Goal: Transaction & Acquisition: Purchase product/service

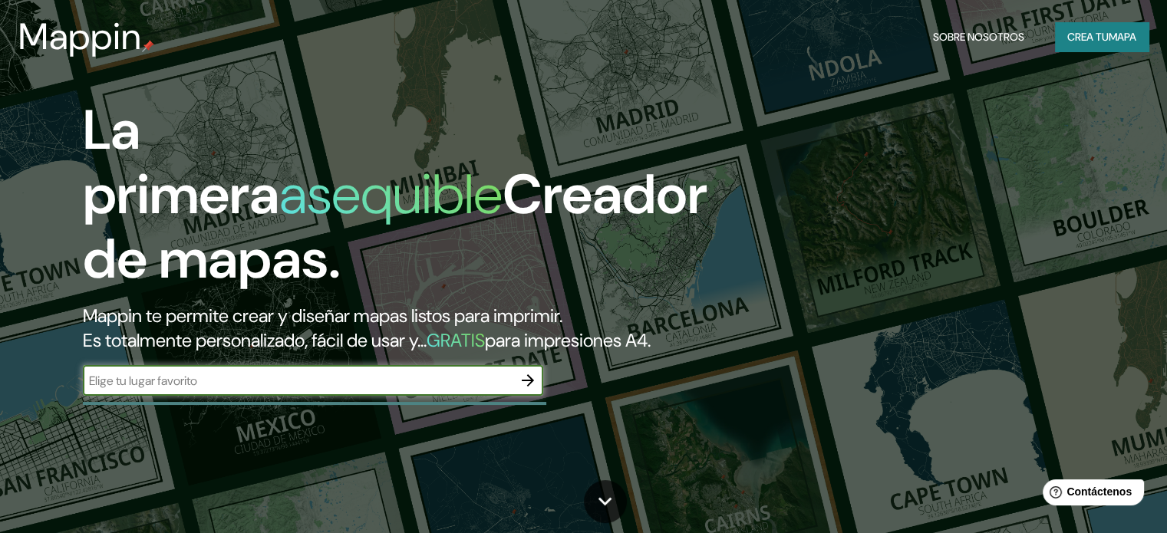
click at [191, 390] on input "text" at bounding box center [298, 381] width 430 height 18
type input "manizales"
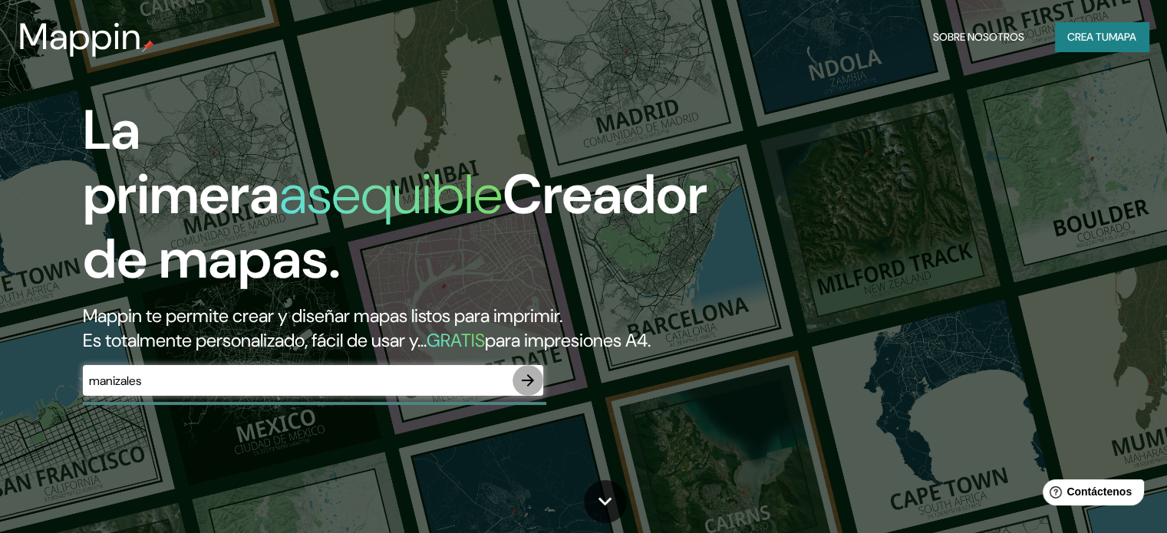
click at [529, 387] on icon "button" at bounding box center [528, 380] width 12 height 12
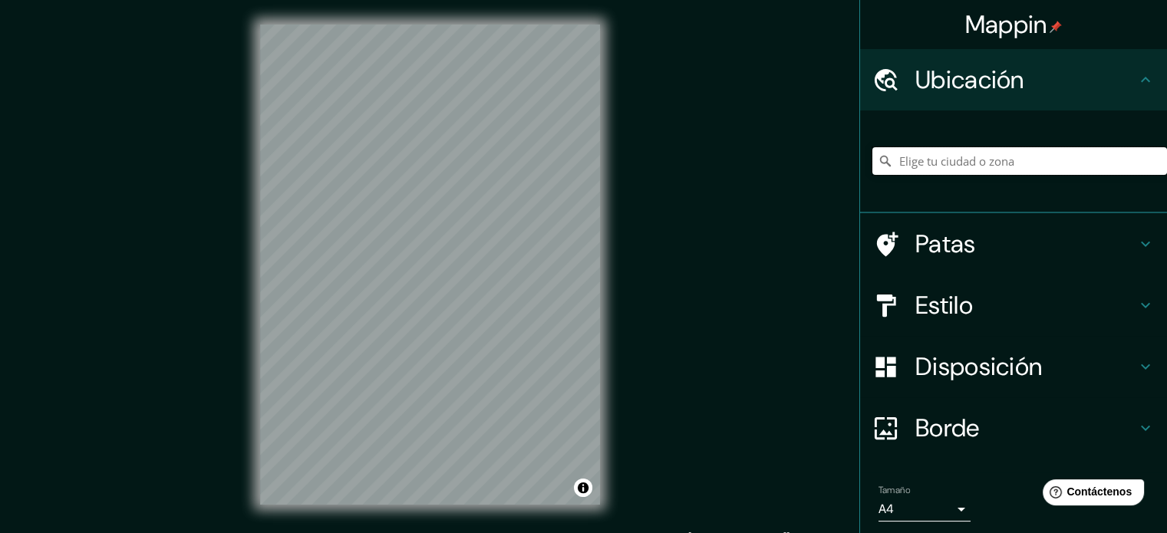
click at [985, 156] on input "Elige tu ciudad o zona" at bounding box center [1019, 161] width 295 height 28
type input "Manizales, [GEOGRAPHIC_DATA], [GEOGRAPHIC_DATA]"
click at [1107, 308] on h4 "Estilo" at bounding box center [1025, 305] width 221 height 31
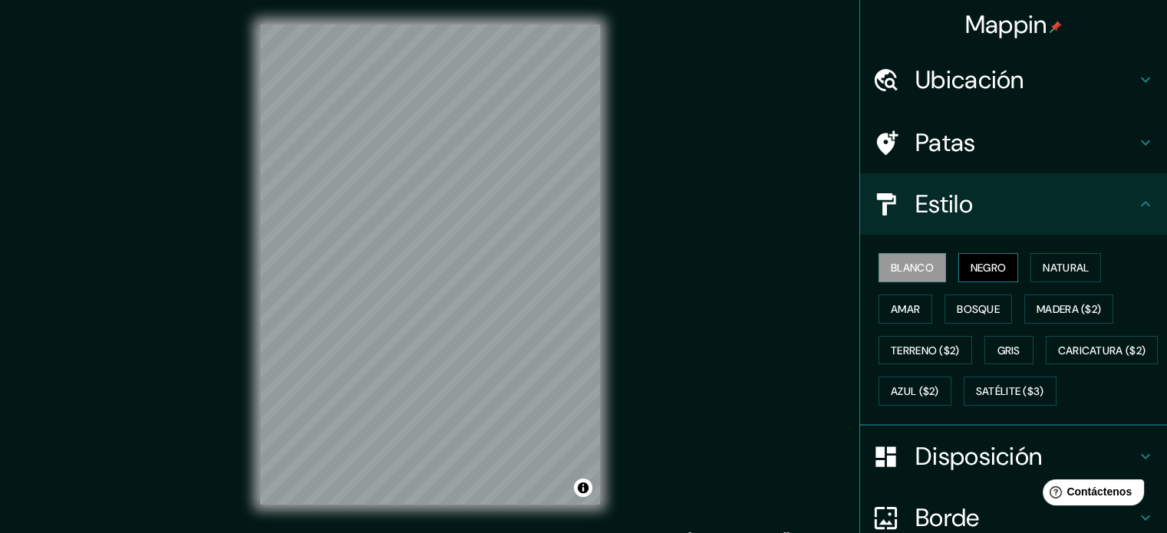
click at [988, 272] on font "Negro" at bounding box center [988, 268] width 36 height 14
click at [907, 263] on font "Blanco" at bounding box center [911, 268] width 43 height 14
click at [1049, 272] on font "Natural" at bounding box center [1065, 268] width 46 height 14
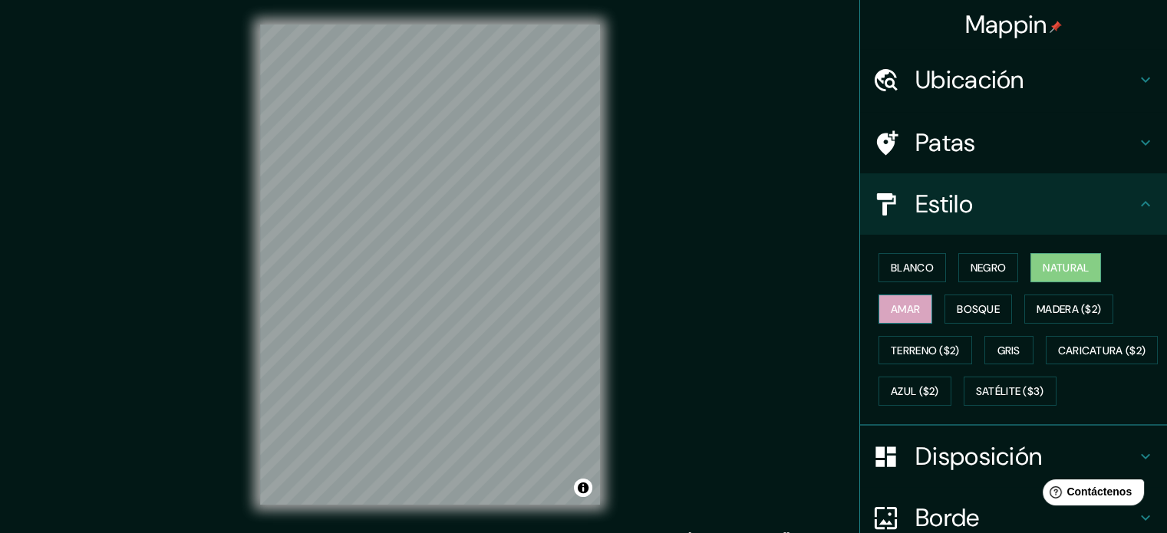
click at [890, 312] on font "Amar" at bounding box center [904, 309] width 29 height 14
click at [951, 318] on button "Bosque" at bounding box center [977, 309] width 67 height 29
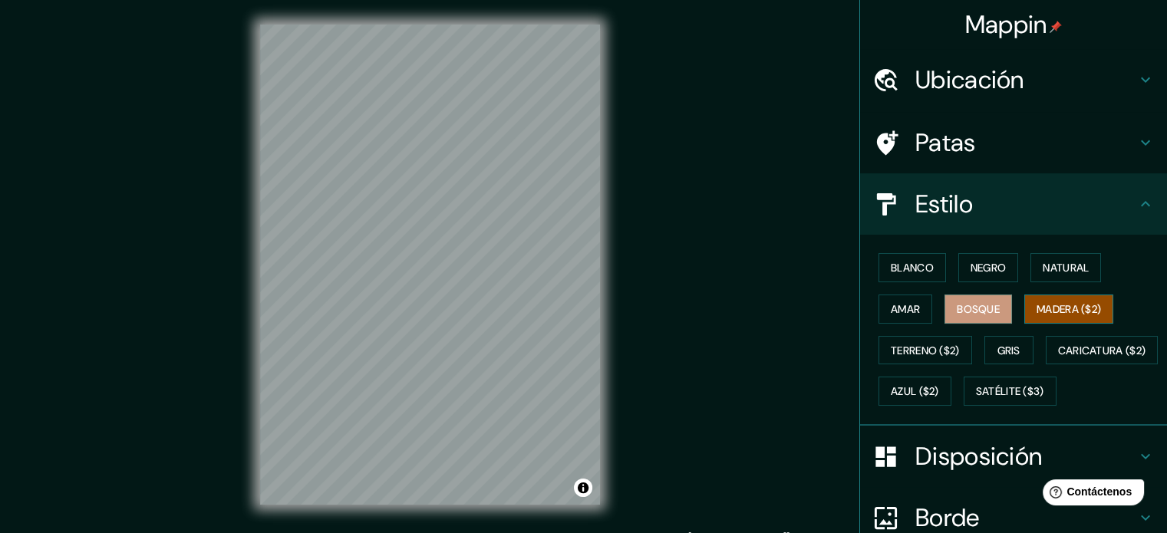
click at [1052, 312] on font "Madera ($2)" at bounding box center [1068, 309] width 64 height 14
click at [917, 351] on font "Terreno ($2)" at bounding box center [924, 351] width 69 height 14
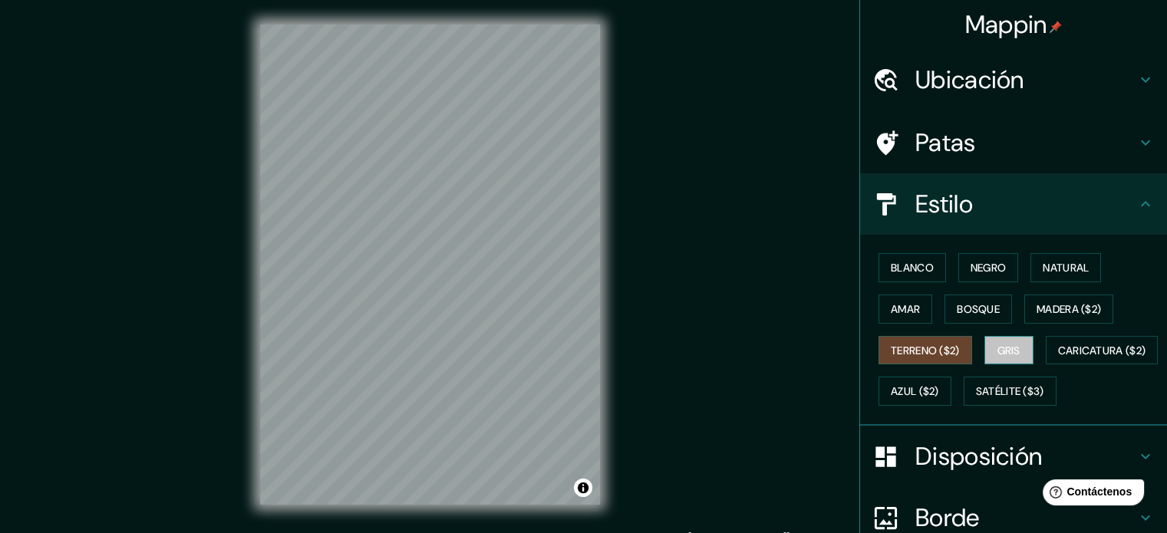
click at [1008, 349] on font "Gris" at bounding box center [1008, 351] width 23 height 14
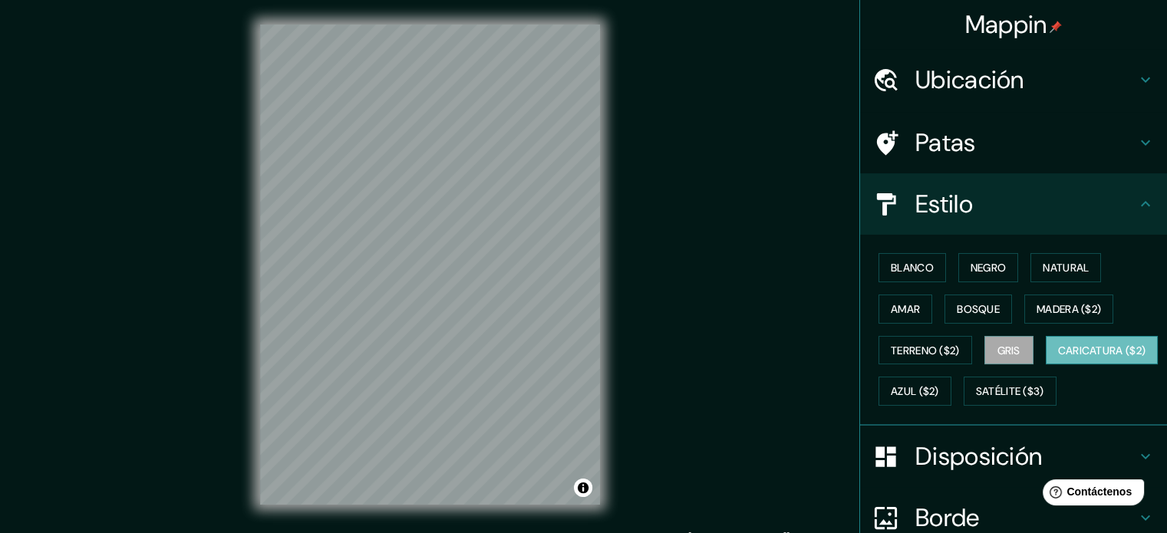
click at [1058, 357] on font "Caricatura ($2)" at bounding box center [1102, 351] width 88 height 14
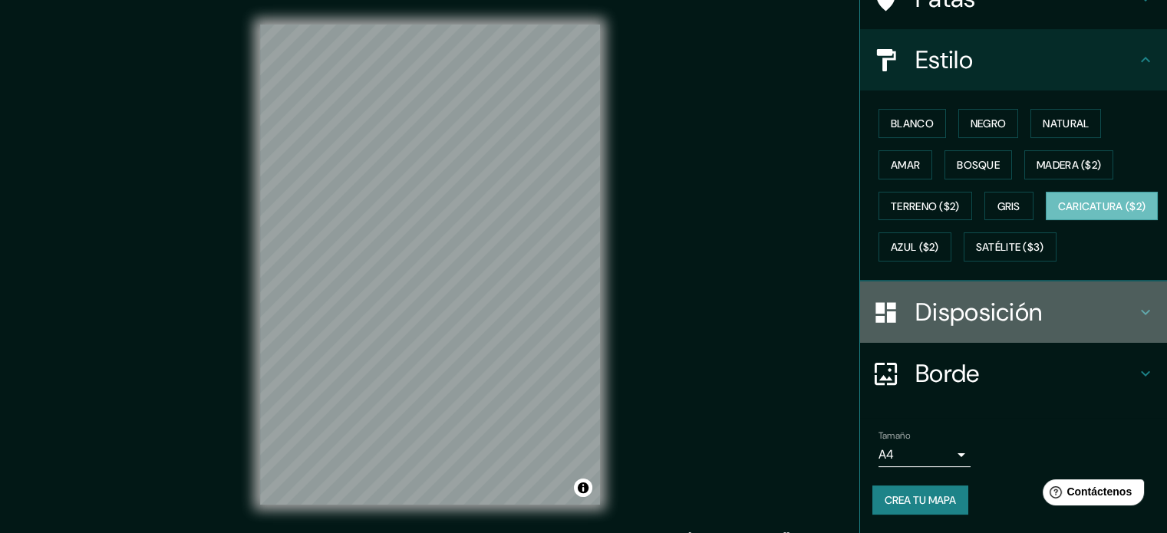
click at [1002, 312] on font "Disposición" at bounding box center [978, 312] width 127 height 32
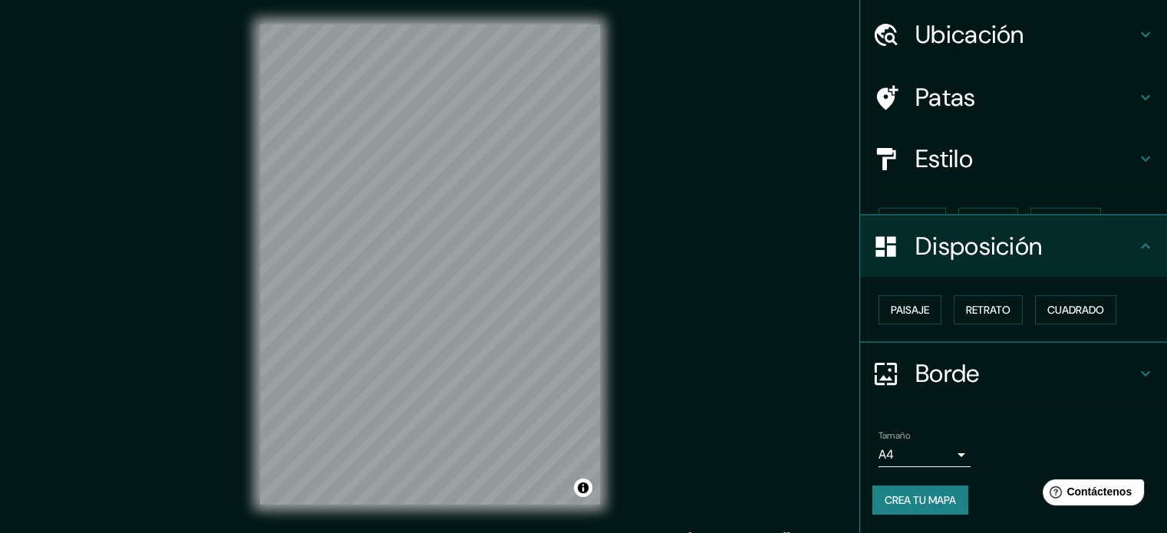
scroll to position [18, 0]
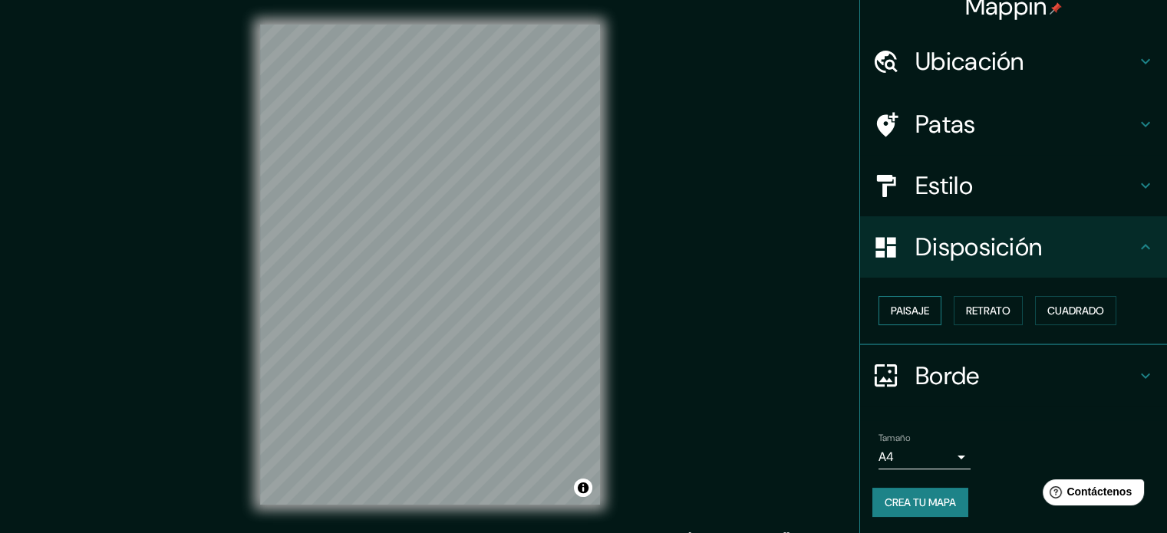
click at [911, 308] on font "Paisaje" at bounding box center [909, 311] width 38 height 14
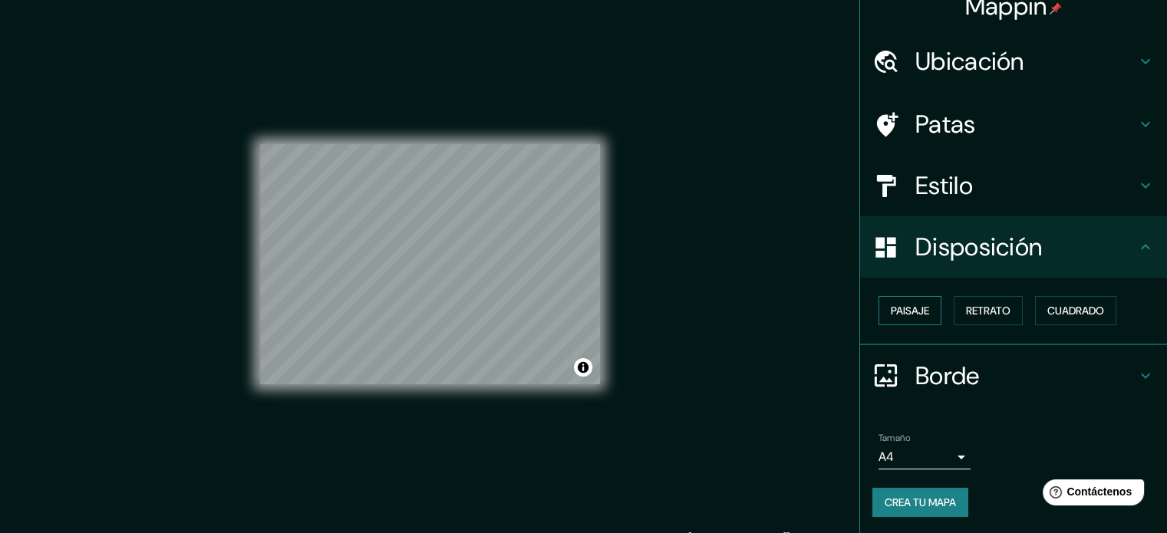
click at [914, 308] on font "Paisaje" at bounding box center [909, 311] width 38 height 14
click at [1049, 315] on font "Cuadrado" at bounding box center [1075, 311] width 57 height 14
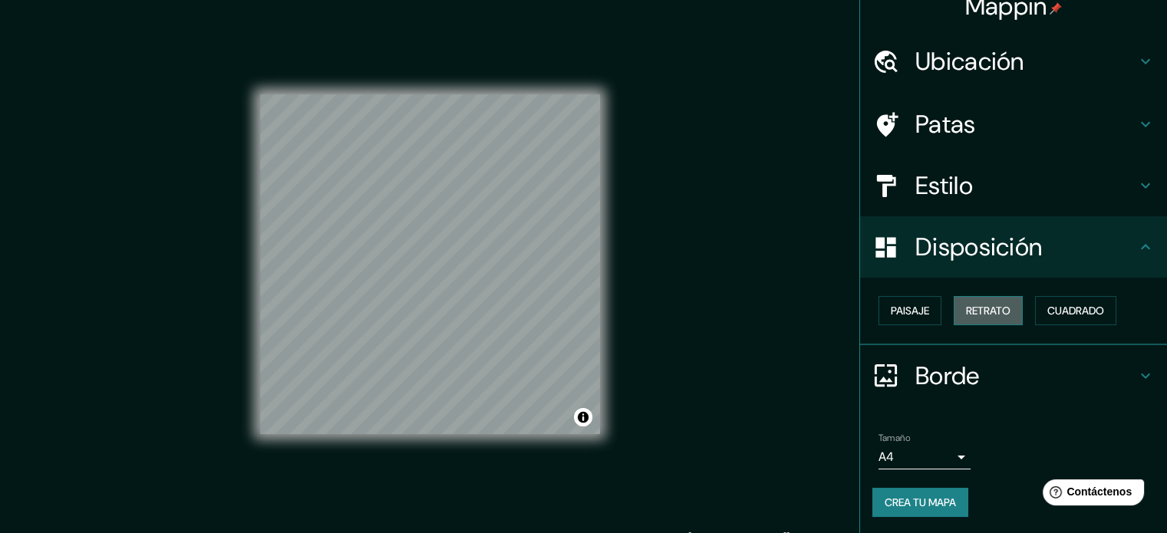
click at [979, 306] on font "Retrato" at bounding box center [988, 311] width 44 height 14
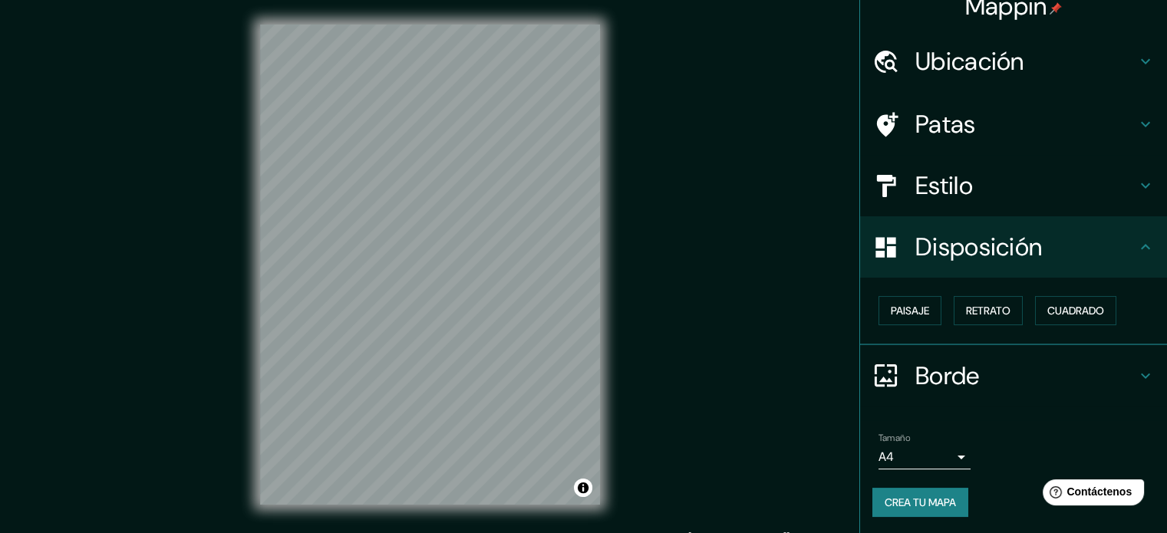
click at [955, 382] on font "Borde" at bounding box center [947, 376] width 64 height 32
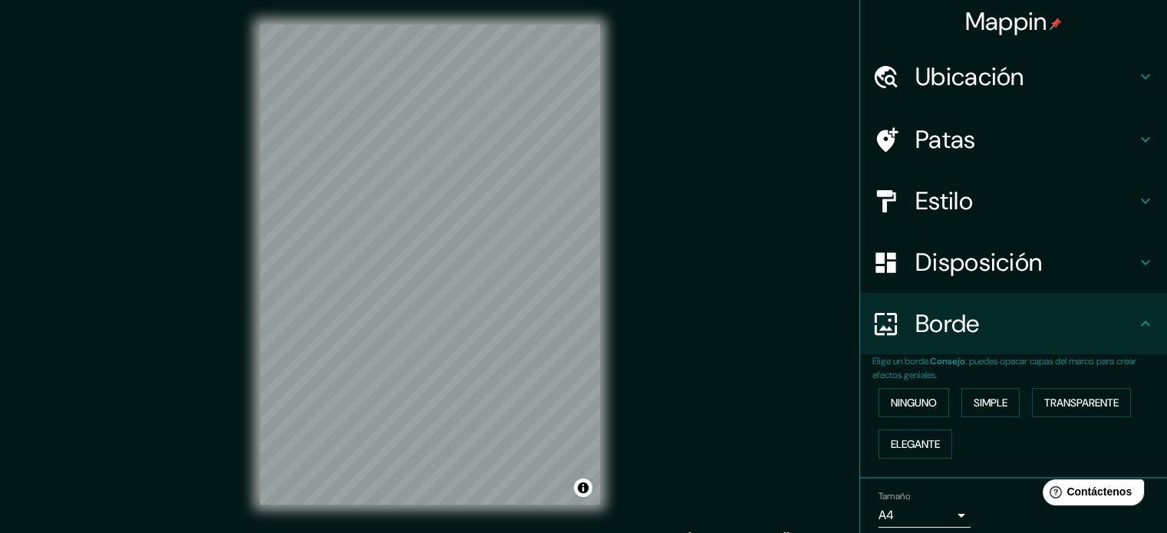
scroll to position [0, 0]
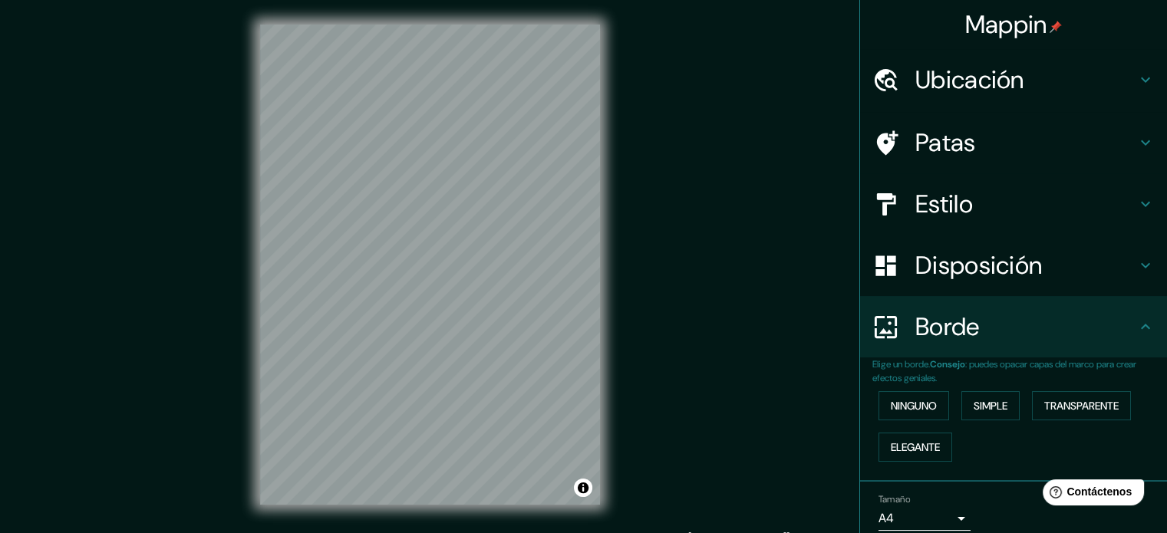
click at [963, 138] on font "Patas" at bounding box center [945, 143] width 61 height 32
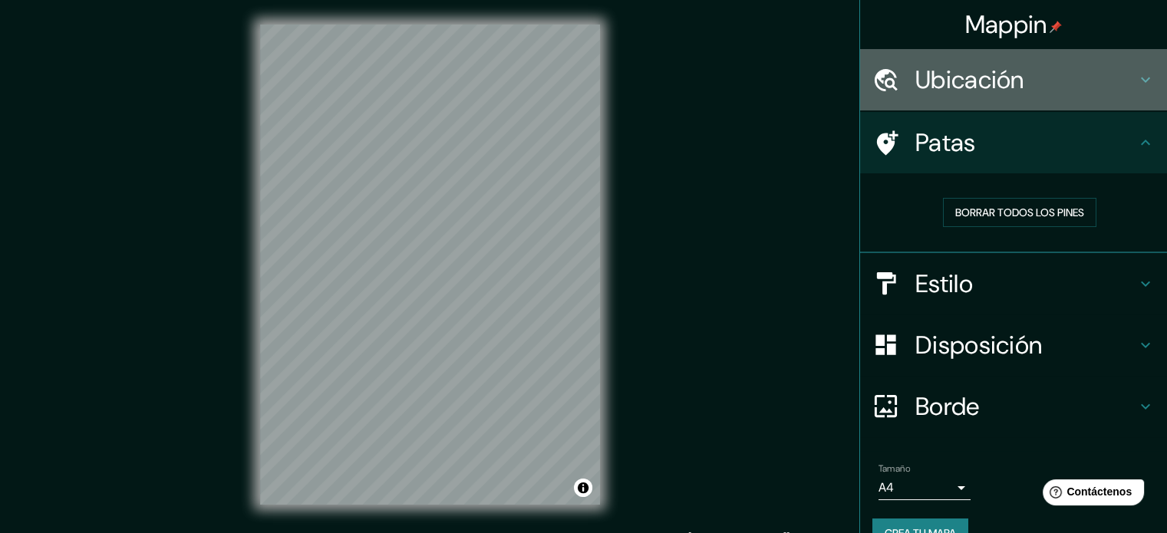
click at [976, 91] on font "Ubicación" at bounding box center [969, 80] width 109 height 32
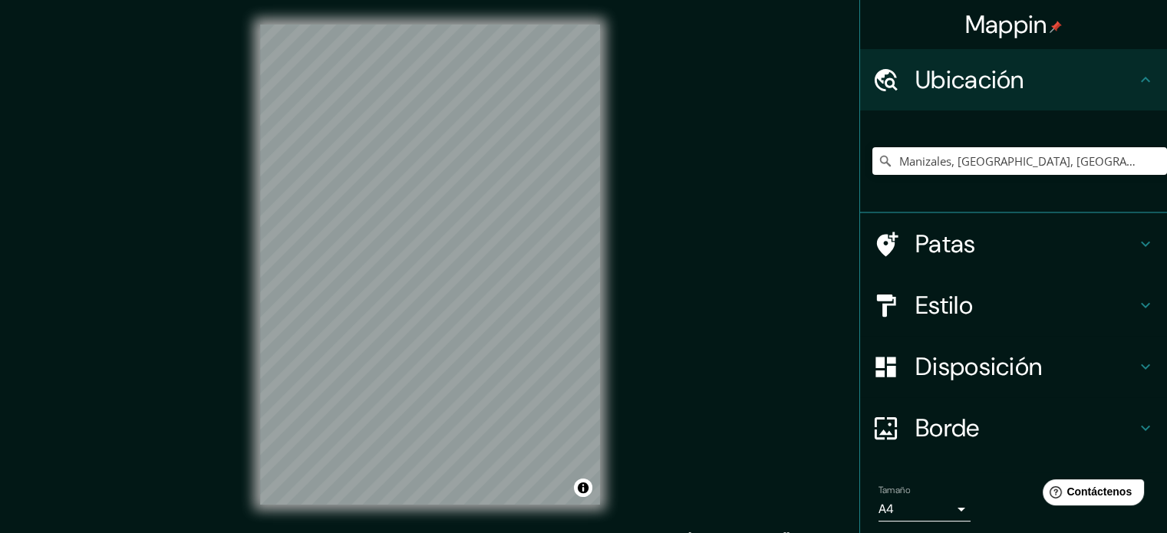
click at [976, 91] on font "Ubicación" at bounding box center [969, 80] width 109 height 32
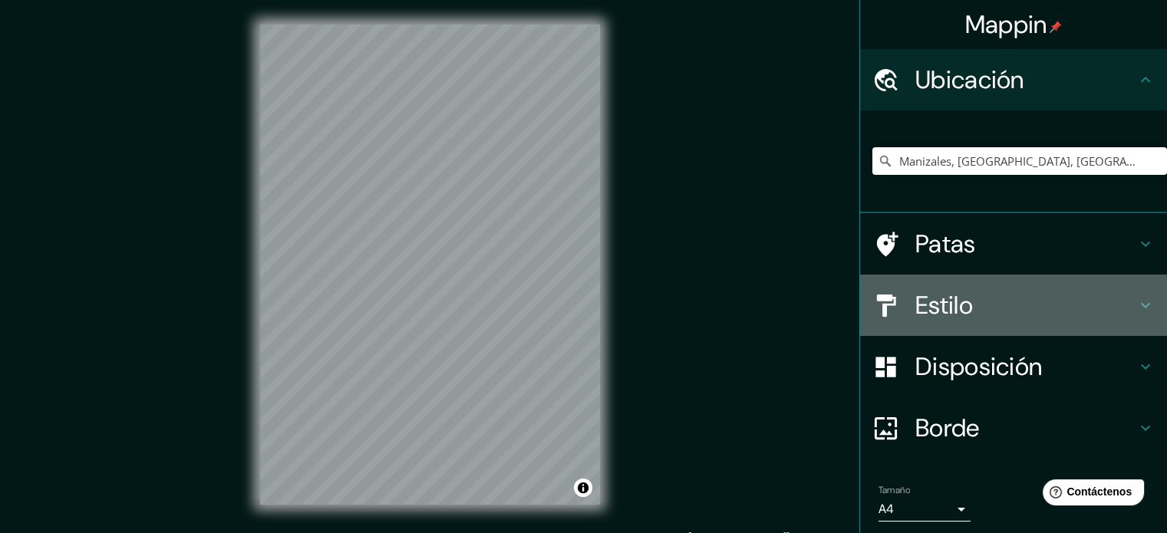
click at [953, 291] on font "Estilo" at bounding box center [944, 305] width 58 height 32
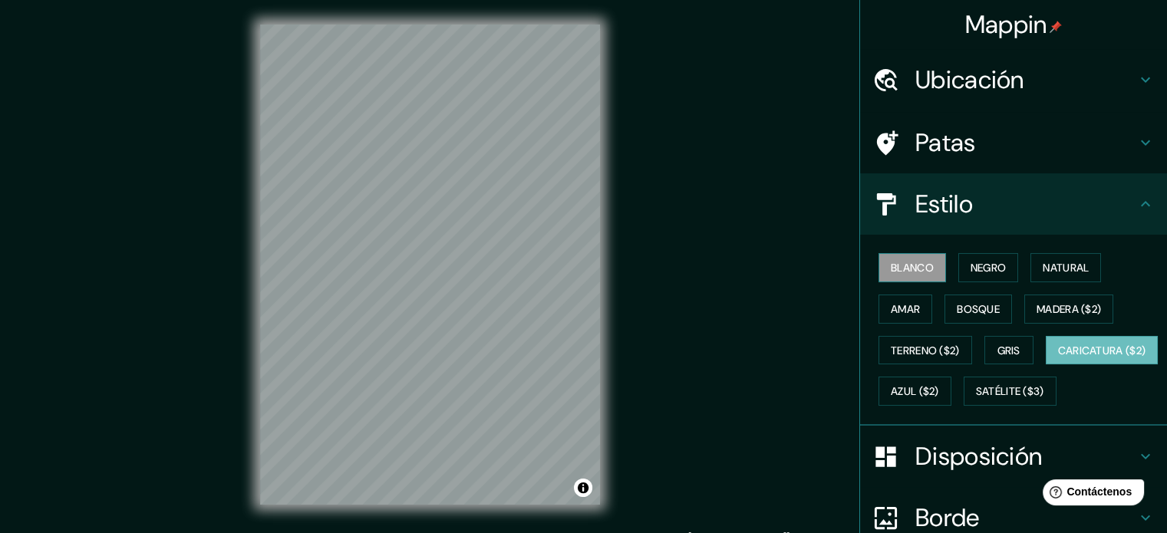
click at [890, 265] on font "Blanco" at bounding box center [911, 268] width 43 height 14
click at [970, 265] on font "Negro" at bounding box center [988, 268] width 36 height 14
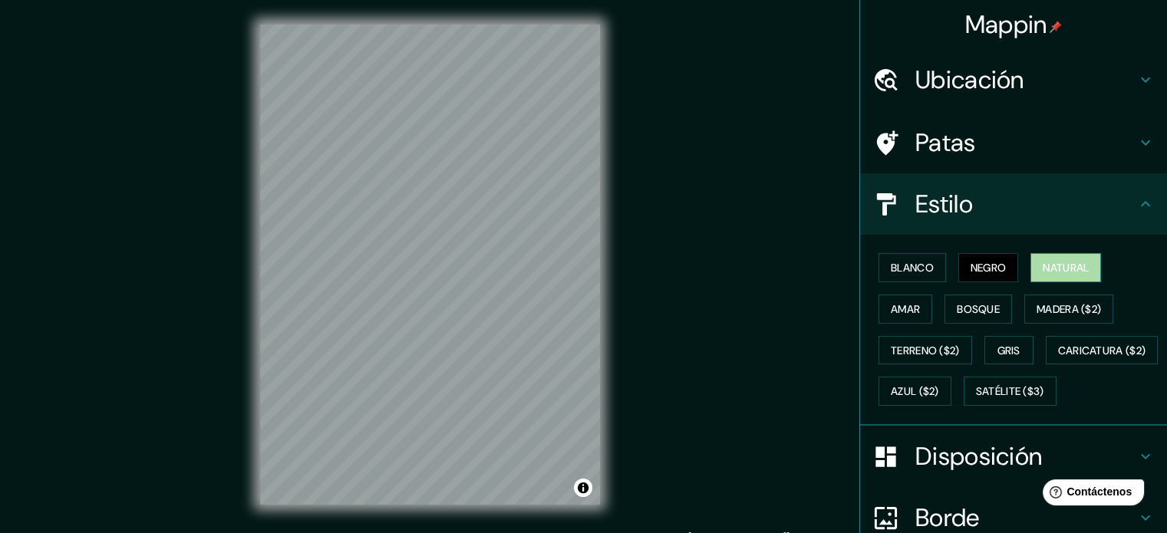
click at [1042, 269] on font "Natural" at bounding box center [1065, 268] width 46 height 14
click at [899, 302] on font "Amar" at bounding box center [904, 309] width 29 height 14
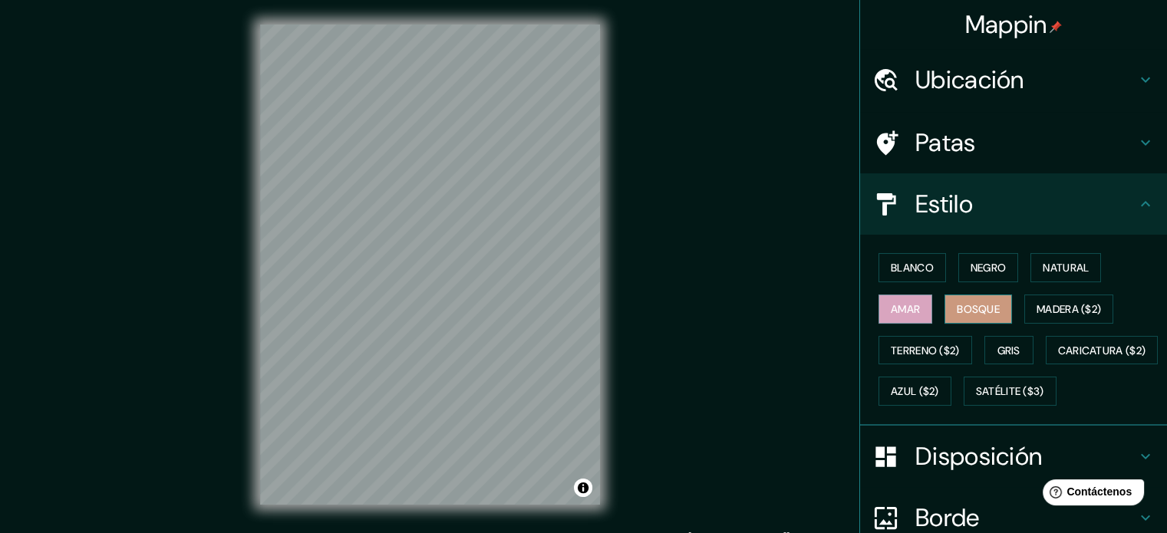
click at [963, 303] on font "Bosque" at bounding box center [977, 309] width 43 height 14
click at [1024, 303] on button "Madera ($2)" at bounding box center [1068, 309] width 89 height 29
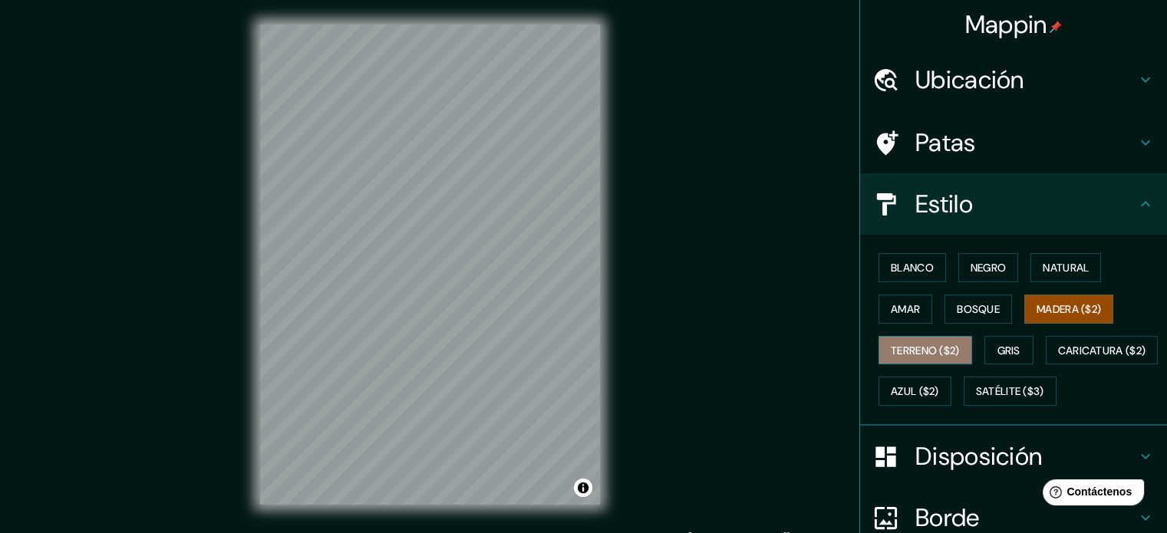
click at [916, 344] on font "Terreno ($2)" at bounding box center [924, 351] width 69 height 14
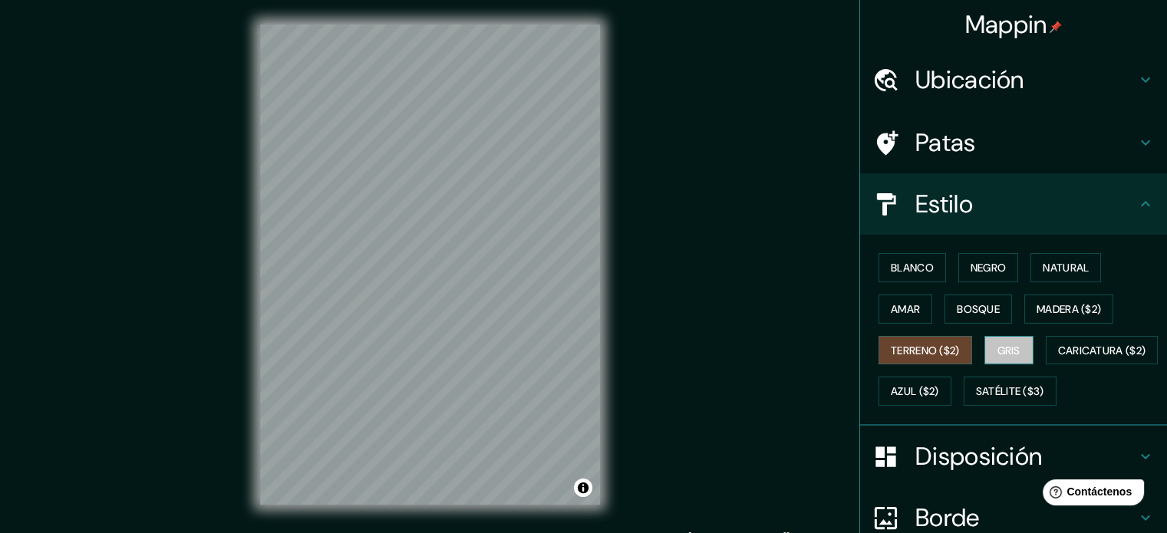
click at [999, 348] on font "Gris" at bounding box center [1008, 351] width 23 height 14
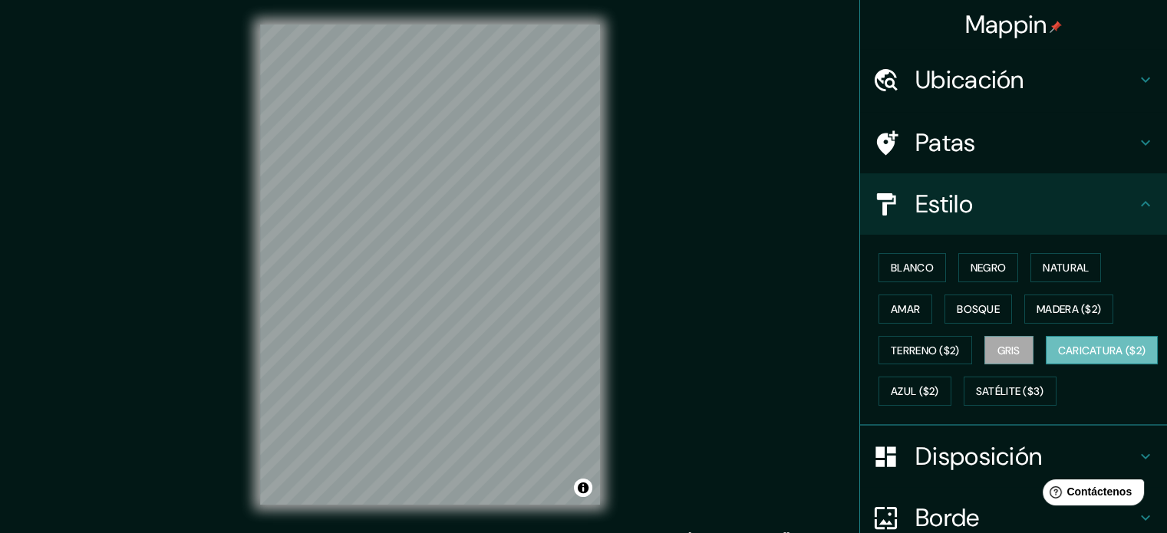
click at [1058, 357] on font "Caricatura ($2)" at bounding box center [1102, 351] width 88 height 14
click at [939, 387] on font "Azul ($2)" at bounding box center [914, 392] width 48 height 14
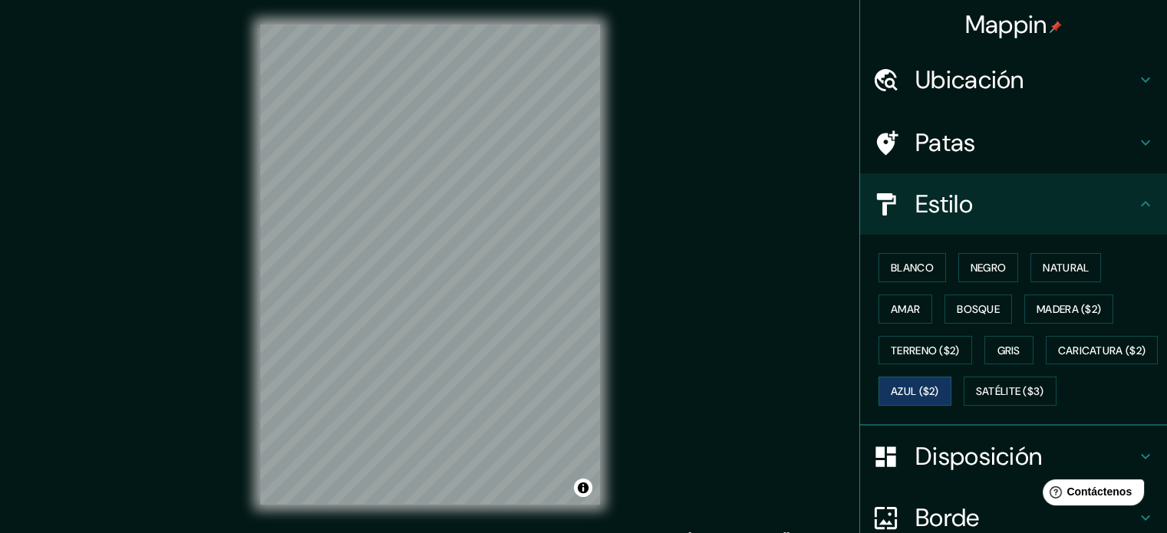
scroll to position [181, 0]
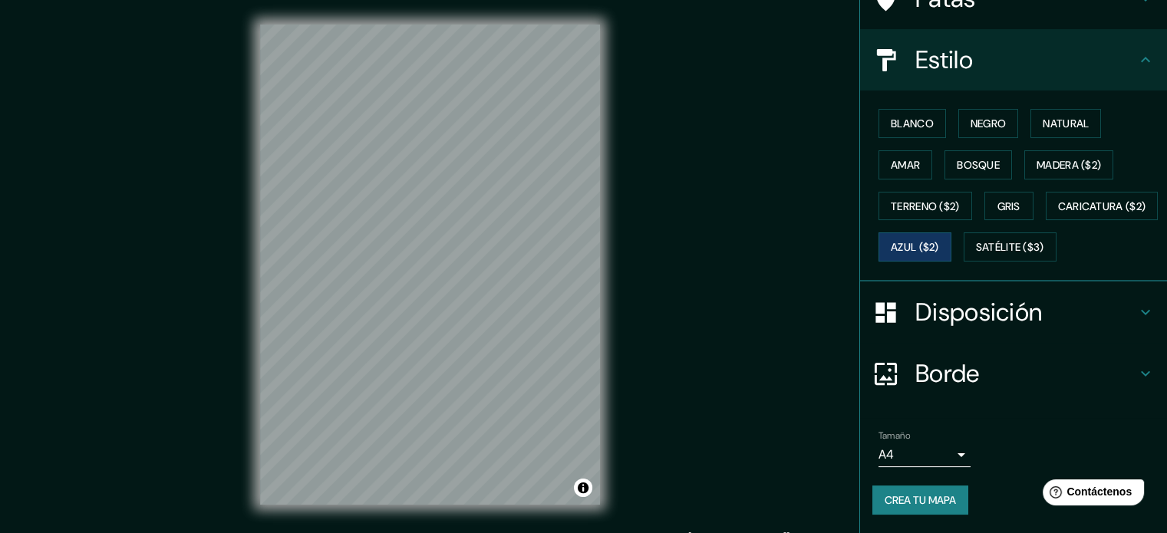
click at [957, 321] on font "Disposición" at bounding box center [978, 312] width 127 height 32
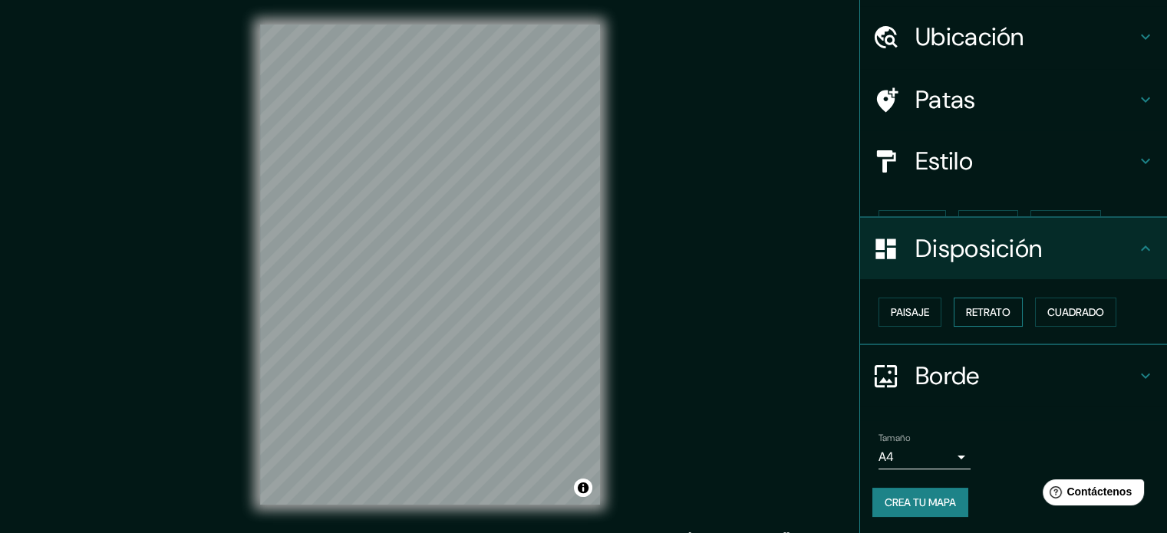
scroll to position [18, 0]
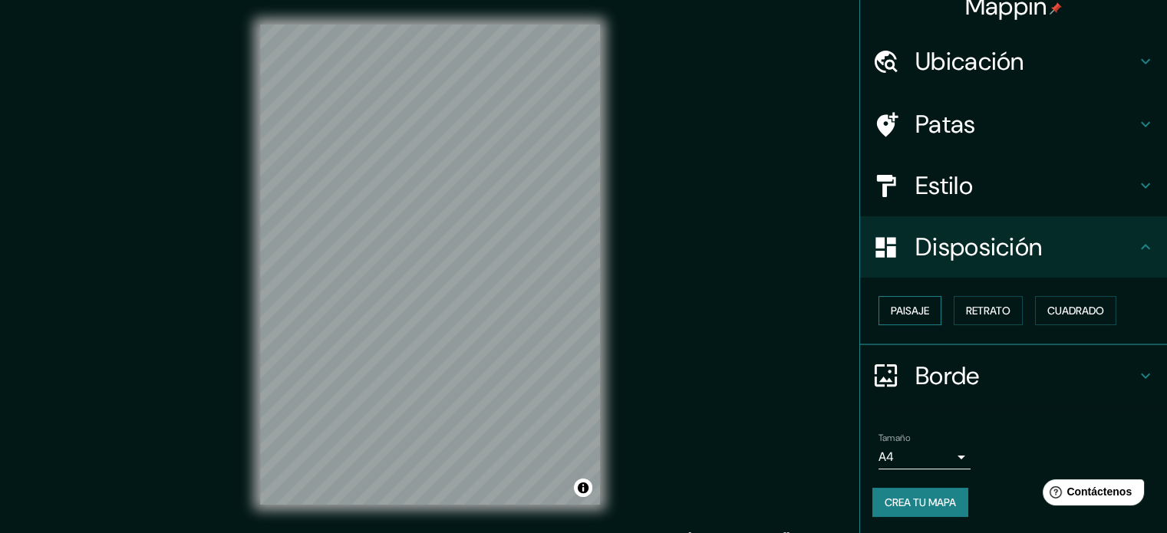
click at [917, 306] on font "Paisaje" at bounding box center [909, 311] width 38 height 14
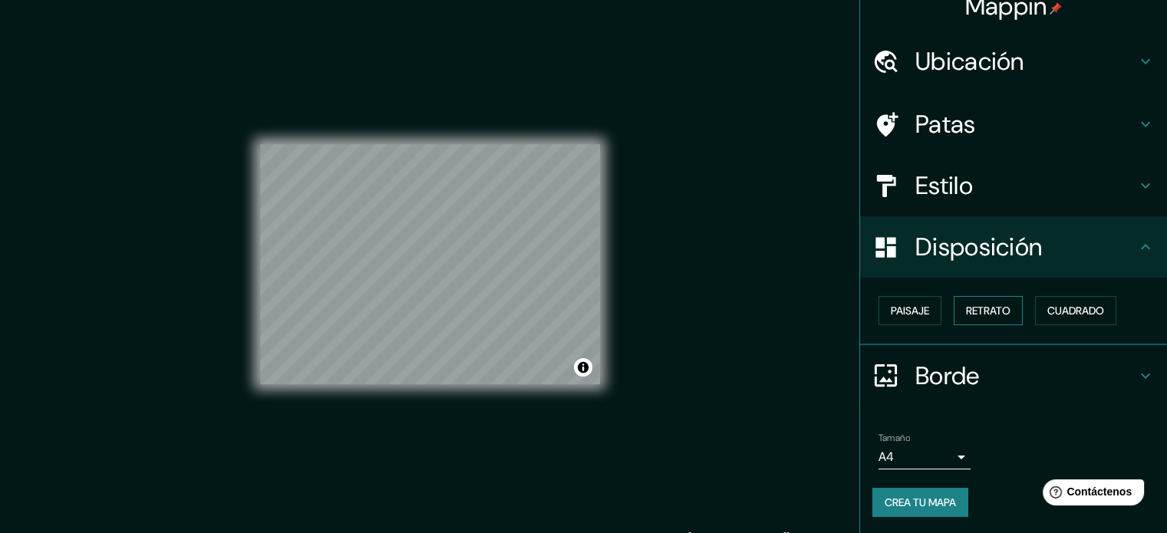
click at [979, 312] on font "Retrato" at bounding box center [988, 311] width 44 height 14
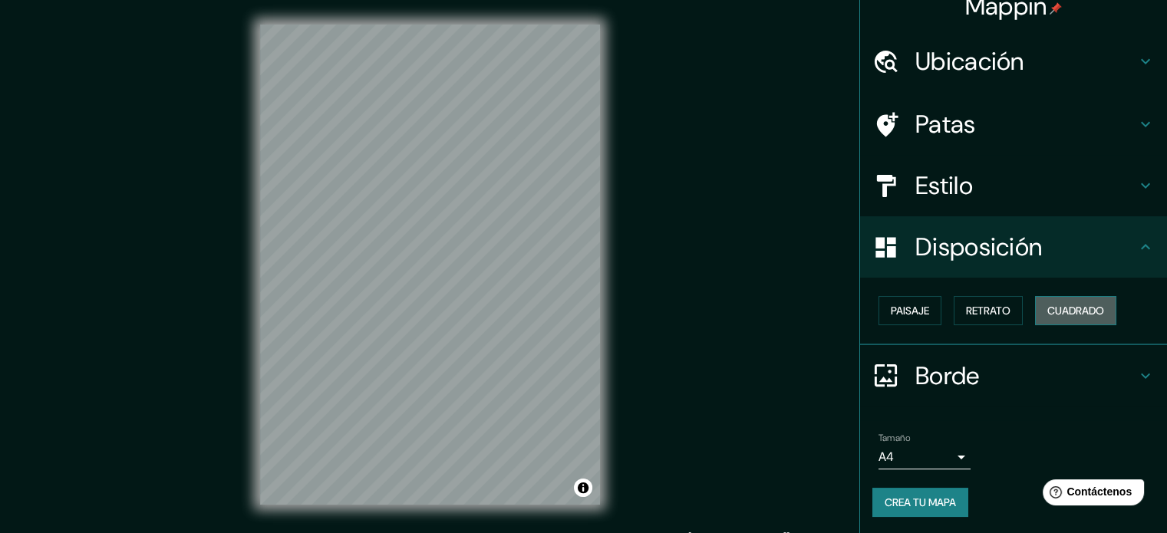
click at [1050, 314] on font "Cuadrado" at bounding box center [1075, 311] width 57 height 14
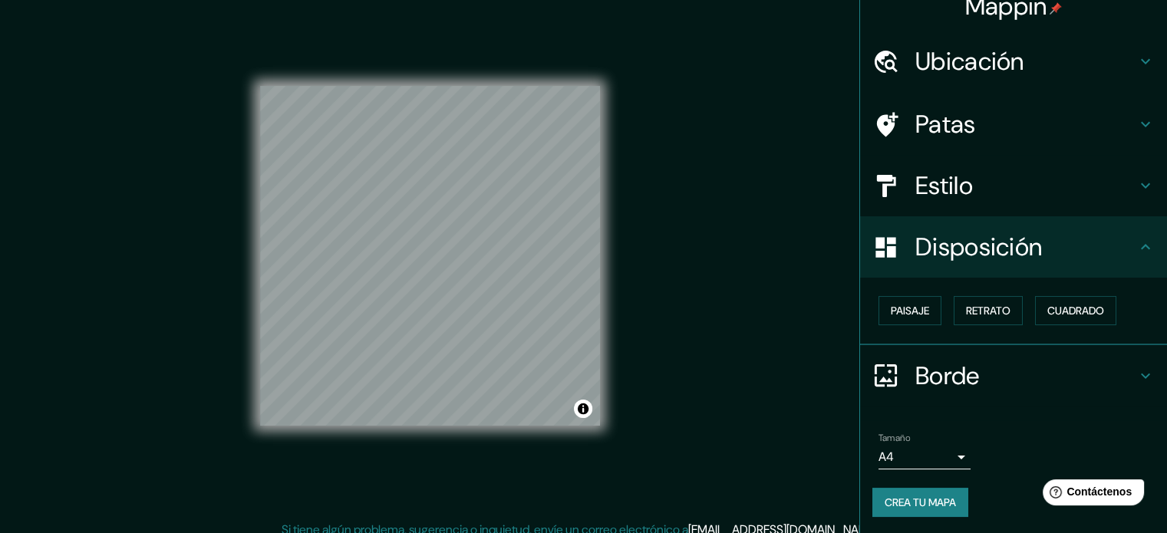
scroll to position [20, 0]
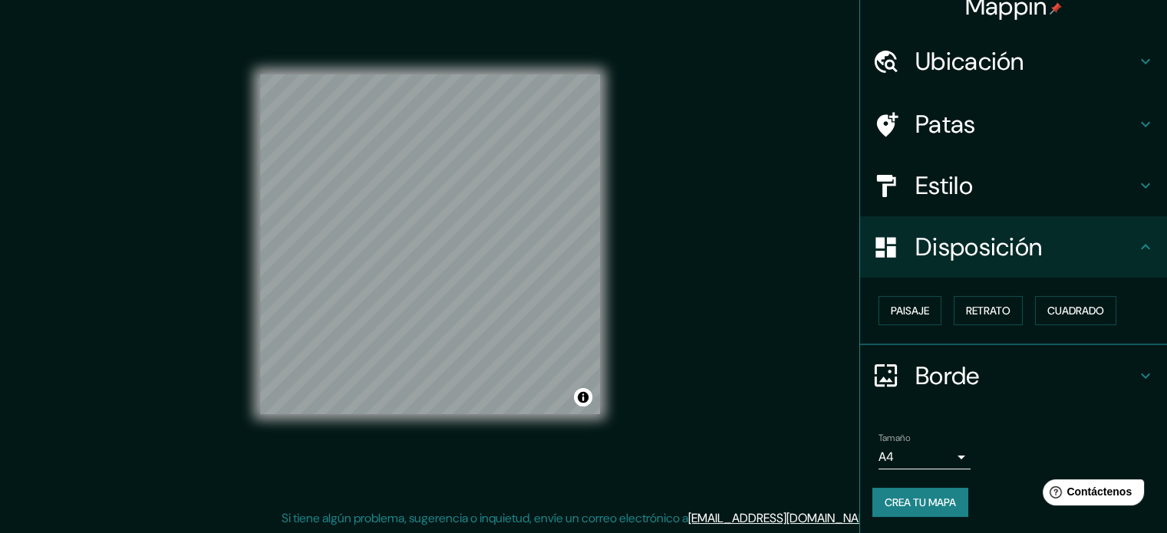
click at [974, 367] on h4 "Borde" at bounding box center [1025, 375] width 221 height 31
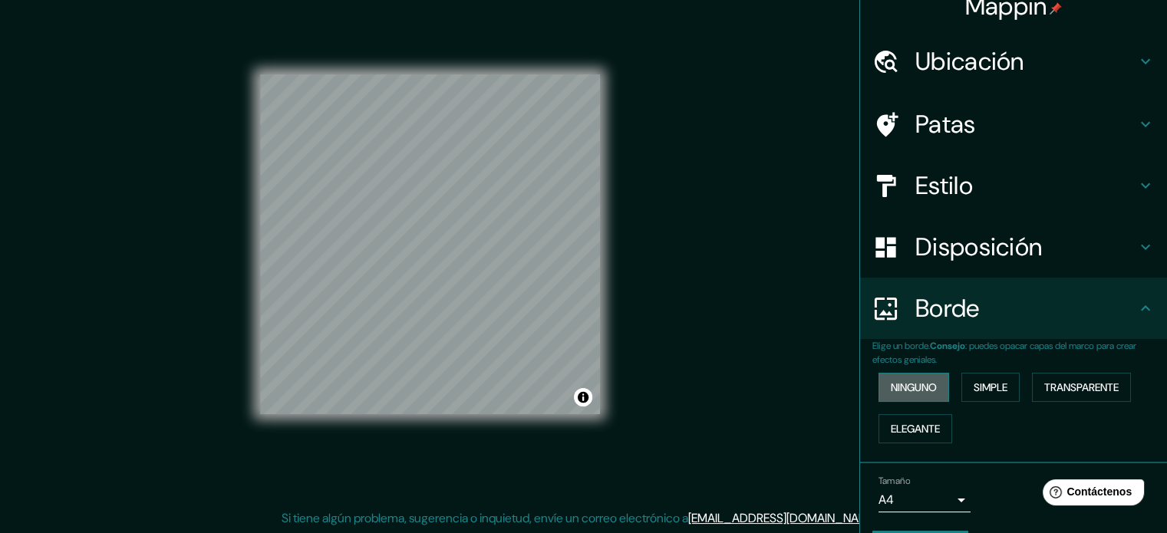
click at [902, 387] on font "Ninguno" at bounding box center [913, 387] width 46 height 14
click at [980, 389] on font "Simple" at bounding box center [990, 387] width 34 height 14
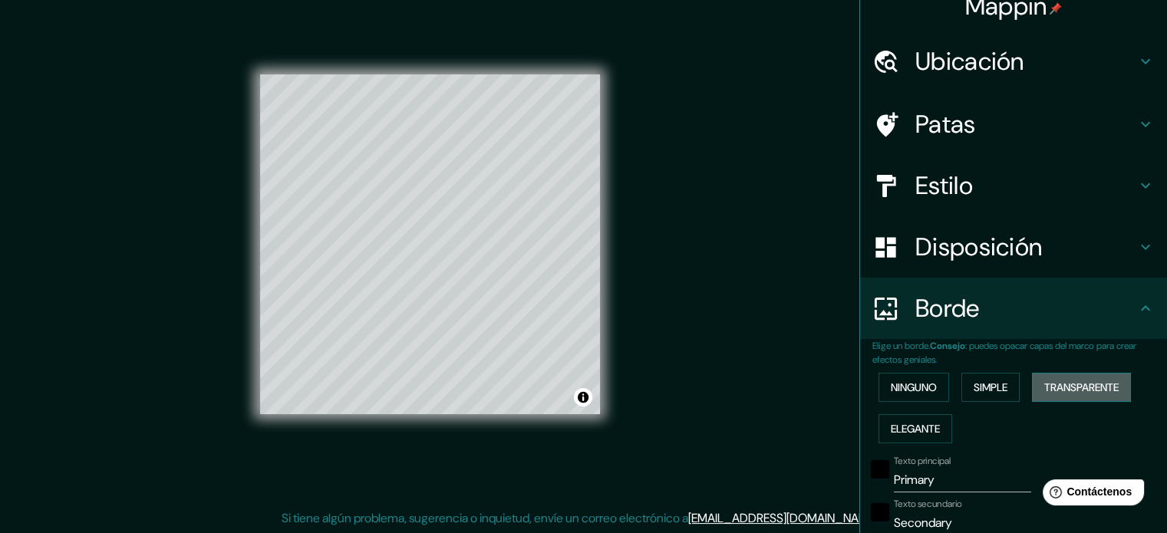
click at [1075, 380] on font "Transparente" at bounding box center [1081, 387] width 74 height 14
click at [914, 423] on font "Elegante" at bounding box center [914, 429] width 49 height 14
click at [916, 379] on font "Ninguno" at bounding box center [913, 387] width 46 height 20
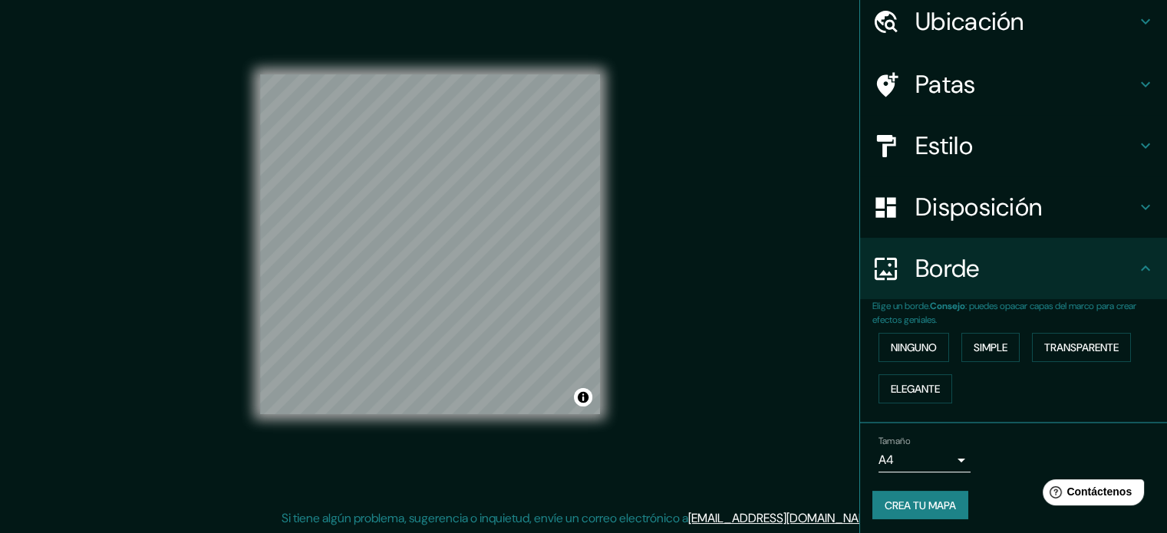
scroll to position [61, 0]
